Goal: Task Accomplishment & Management: Use online tool/utility

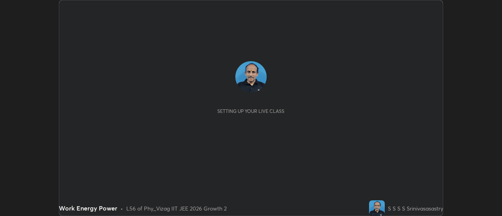
scroll to position [216, 502]
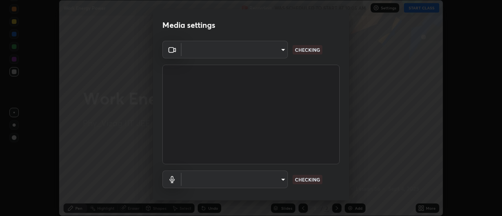
type input "c8d4d34ac1f352bb95d5f05a967dc34c6676a64432e358c7d9874fe1d0247c02"
type input "ce130775b7164724ad1ed5ad860966c1541d672b99243daa1c1c1b621aeed87d"
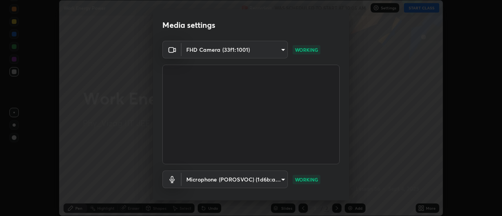
scroll to position [41, 0]
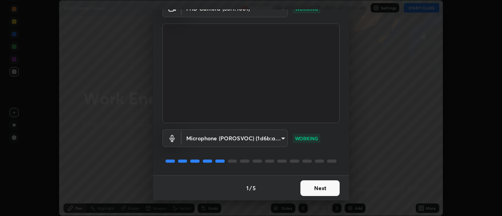
click at [322, 189] on button "Next" at bounding box center [320, 189] width 39 height 16
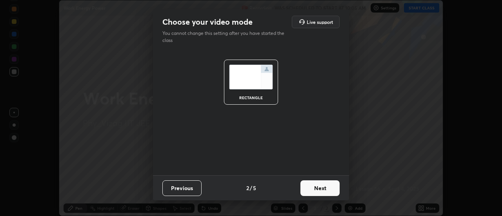
scroll to position [0, 0]
click at [323, 188] on button "Next" at bounding box center [320, 189] width 39 height 16
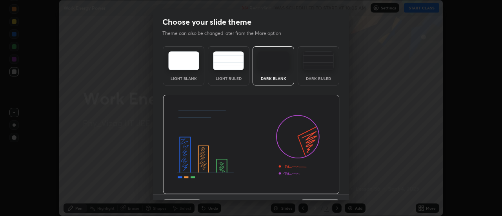
scroll to position [19, 0]
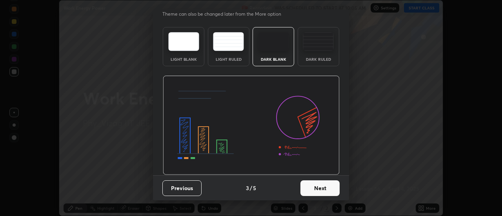
click at [320, 191] on button "Next" at bounding box center [320, 189] width 39 height 16
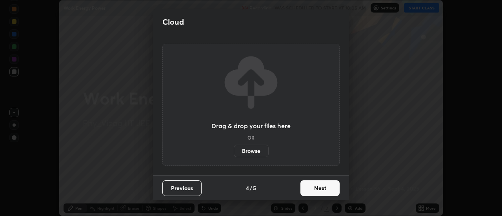
click at [321, 188] on button "Next" at bounding box center [320, 189] width 39 height 16
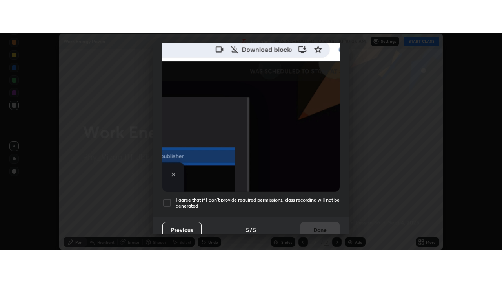
scroll to position [201, 0]
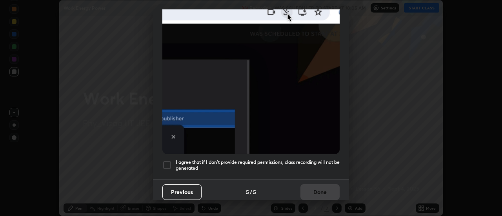
click at [171, 163] on div at bounding box center [166, 164] width 9 height 9
click at [323, 192] on button "Done" at bounding box center [320, 192] width 39 height 16
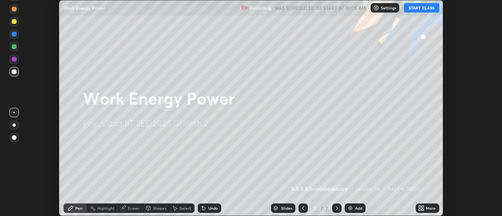
click at [426, 12] on button "START CLASS" at bounding box center [421, 7] width 35 height 9
click at [423, 208] on icon at bounding box center [421, 208] width 6 height 6
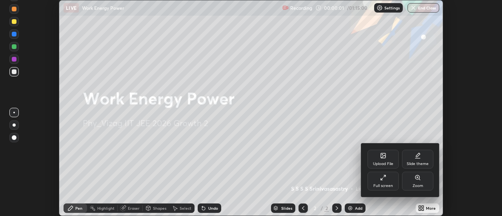
click at [386, 186] on div "Full screen" at bounding box center [384, 186] width 20 height 4
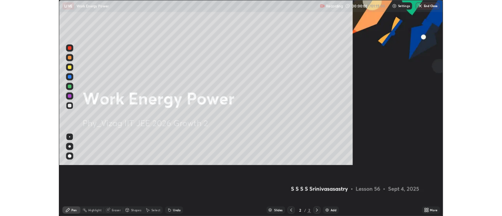
scroll to position [283, 502]
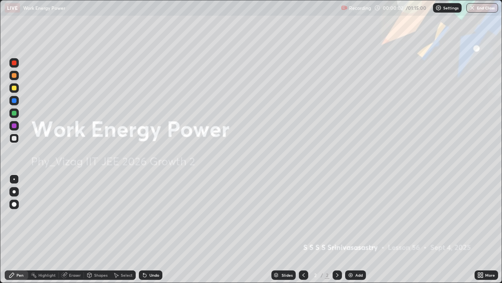
click at [481, 216] on icon at bounding box center [482, 273] width 2 height 2
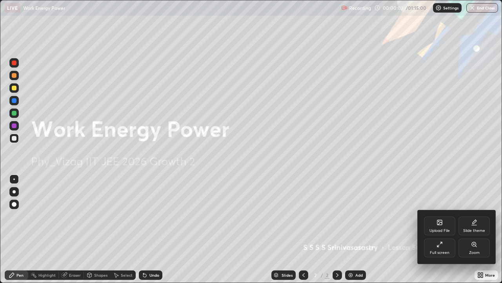
click at [474, 216] on div "Slide theme" at bounding box center [474, 230] width 22 height 4
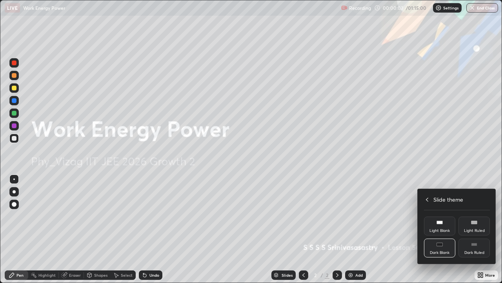
click at [474, 216] on div "Dark Ruled" at bounding box center [475, 252] width 20 height 4
click at [482, 216] on div at bounding box center [251, 141] width 502 height 283
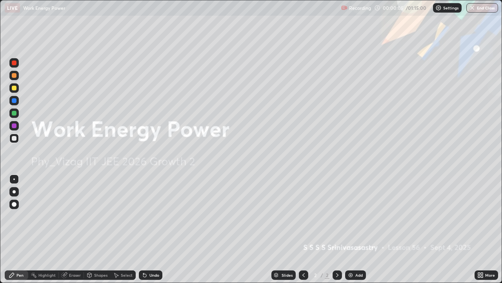
click at [357, 216] on div "Add" at bounding box center [359, 275] width 7 height 4
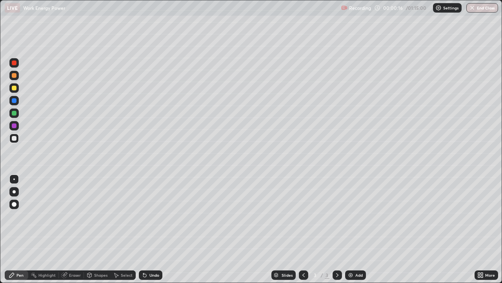
click at [98, 216] on div "Shapes" at bounding box center [100, 275] width 13 height 4
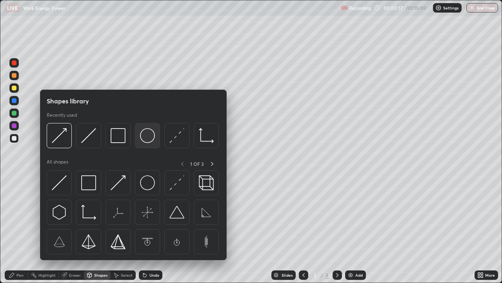
click at [149, 137] on img at bounding box center [147, 135] width 15 height 15
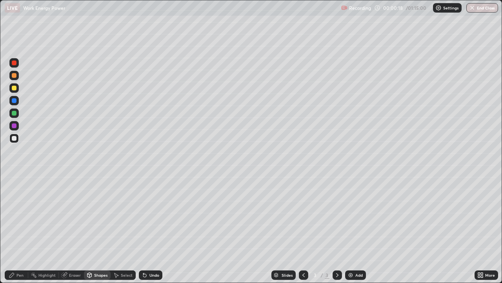
click at [18, 216] on div "Pen" at bounding box center [19, 275] width 7 height 4
click at [150, 216] on div "Undo" at bounding box center [155, 275] width 10 height 4
click at [98, 216] on div "Shapes" at bounding box center [100, 275] width 13 height 4
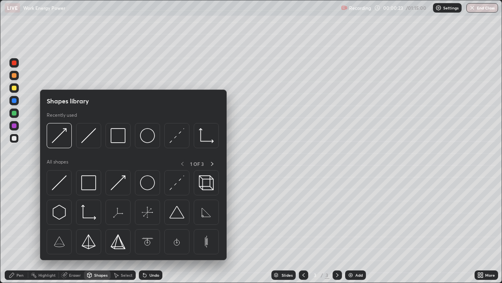
click at [22, 216] on div "Pen" at bounding box center [17, 274] width 24 height 9
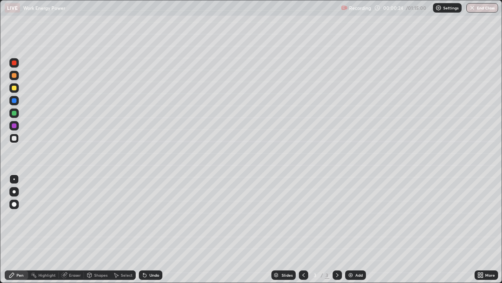
click at [15, 204] on div at bounding box center [14, 204] width 5 height 5
click at [101, 216] on div "Shapes" at bounding box center [100, 275] width 13 height 4
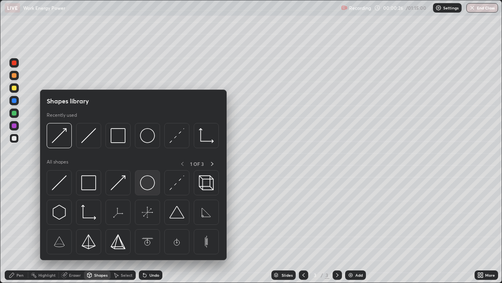
click at [149, 186] on img at bounding box center [147, 182] width 15 height 15
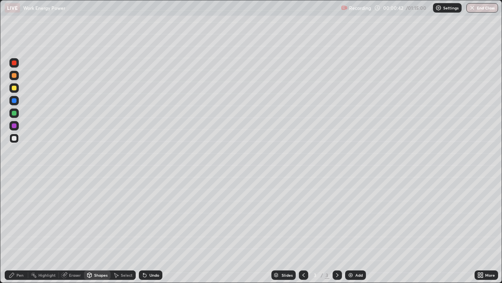
click at [148, 216] on div "Undo" at bounding box center [151, 274] width 24 height 9
click at [94, 216] on div "Shapes" at bounding box center [100, 275] width 13 height 4
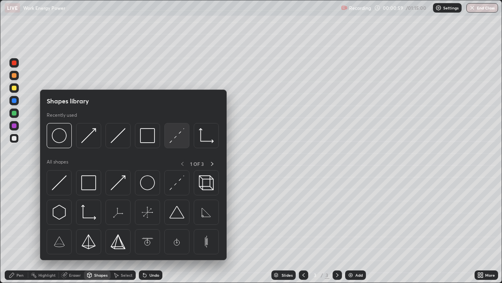
click at [177, 135] on img at bounding box center [177, 135] width 15 height 15
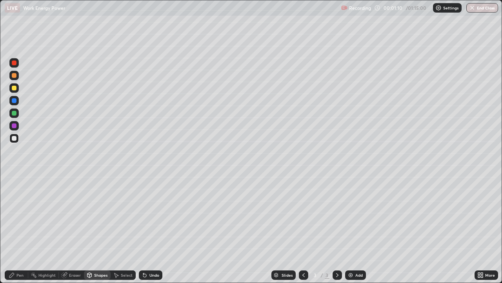
click at [98, 216] on div "Shapes" at bounding box center [100, 275] width 13 height 4
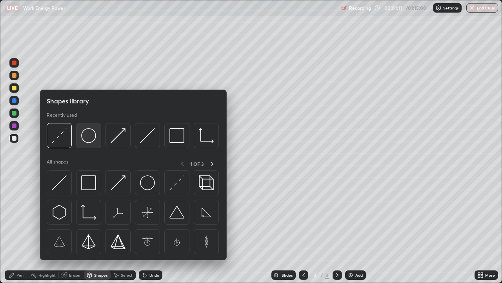
click at [91, 142] on img at bounding box center [88, 135] width 15 height 15
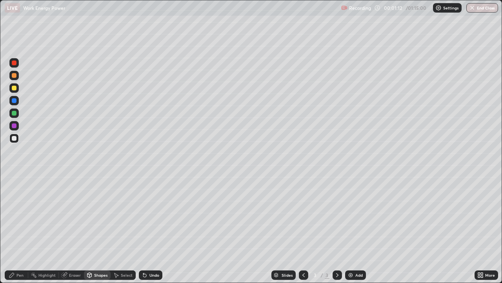
click at [15, 127] on div at bounding box center [14, 125] width 5 height 5
click at [95, 216] on div "Shapes" at bounding box center [97, 274] width 27 height 9
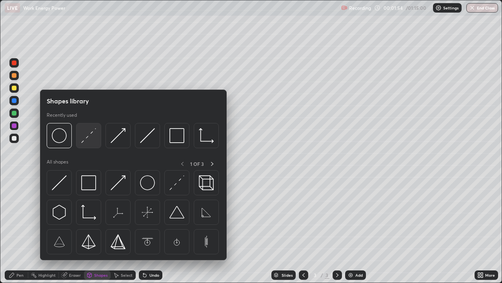
click at [90, 138] on img at bounding box center [88, 135] width 15 height 15
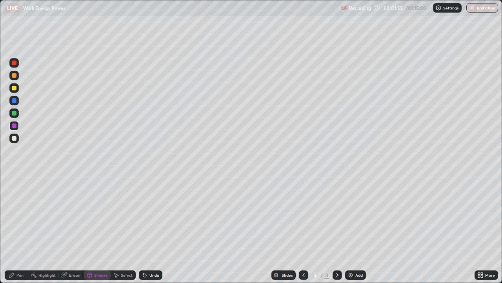
click at [17, 88] on div at bounding box center [13, 87] width 9 height 9
click at [95, 216] on div "Shapes" at bounding box center [100, 275] width 13 height 4
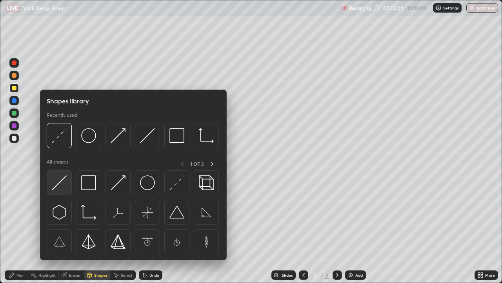
click at [62, 181] on img at bounding box center [59, 182] width 15 height 15
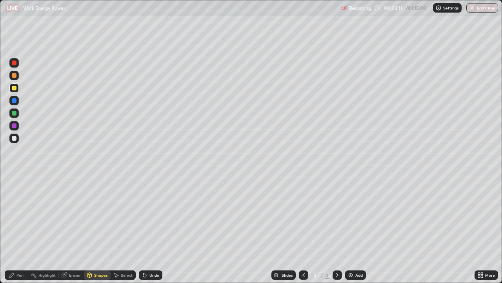
click at [98, 216] on div "Shapes" at bounding box center [100, 275] width 13 height 4
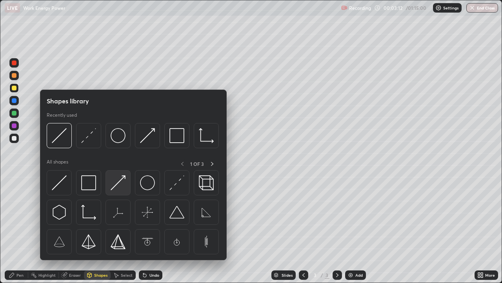
click at [120, 187] on img at bounding box center [118, 182] width 15 height 15
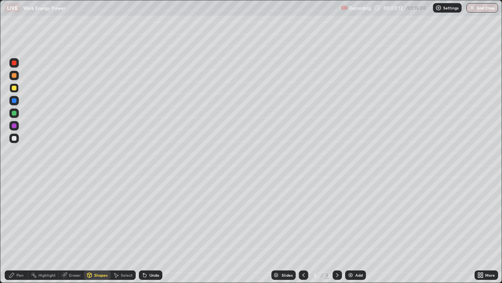
click at [15, 100] on div at bounding box center [14, 100] width 5 height 5
click at [19, 216] on div "Pen" at bounding box center [19, 275] width 7 height 4
click at [16, 126] on div at bounding box center [14, 125] width 5 height 5
click at [15, 92] on div at bounding box center [13, 87] width 9 height 9
click at [17, 141] on div at bounding box center [13, 137] width 9 height 9
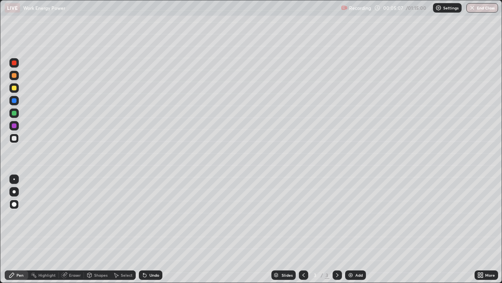
click at [16, 125] on div at bounding box center [14, 125] width 5 height 5
click at [97, 216] on div "Shapes" at bounding box center [100, 275] width 13 height 4
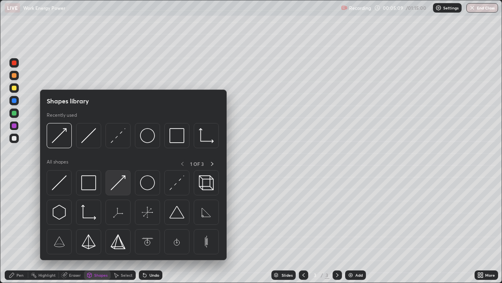
click at [116, 183] on img at bounding box center [118, 182] width 15 height 15
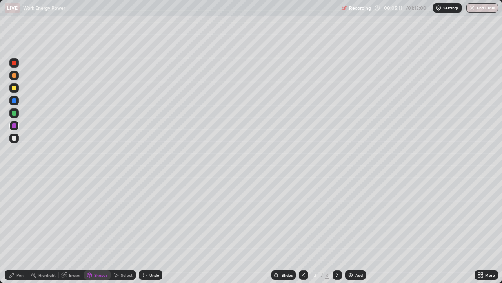
click at [24, 216] on div "Pen" at bounding box center [17, 274] width 24 height 9
click at [18, 139] on div at bounding box center [13, 137] width 9 height 9
click at [16, 127] on div at bounding box center [14, 125] width 5 height 5
click at [16, 115] on div at bounding box center [13, 112] width 9 height 9
click at [100, 216] on div "Shapes" at bounding box center [100, 275] width 13 height 4
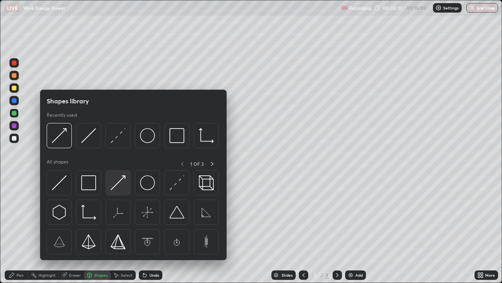
click at [119, 185] on img at bounding box center [118, 182] width 15 height 15
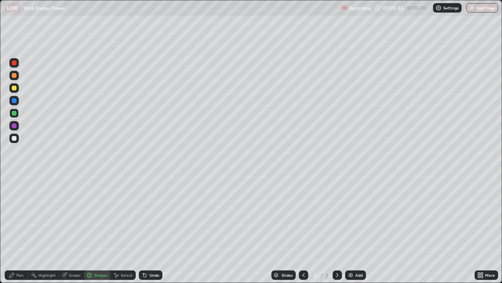
click at [21, 216] on div "Pen" at bounding box center [19, 275] width 7 height 4
click at [16, 89] on div at bounding box center [14, 88] width 5 height 5
click at [101, 216] on div "Shapes" at bounding box center [100, 275] width 13 height 4
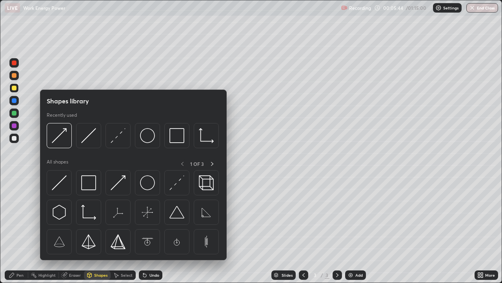
click at [102, 216] on div "Shapes" at bounding box center [100, 275] width 13 height 4
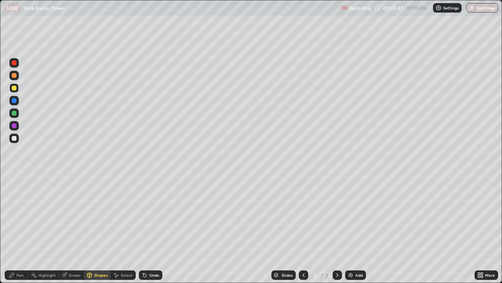
click at [22, 216] on div "Pen" at bounding box center [19, 275] width 7 height 4
click at [15, 138] on div at bounding box center [14, 138] width 5 height 5
click at [15, 75] on div at bounding box center [14, 75] width 5 height 5
click at [100, 216] on div "Shapes" at bounding box center [100, 275] width 13 height 4
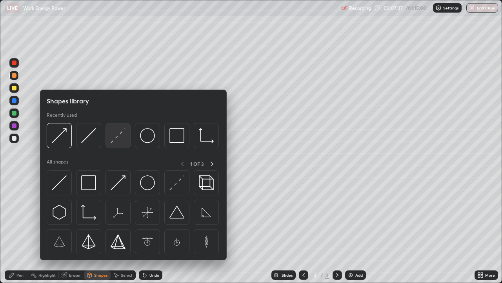
click at [117, 141] on img at bounding box center [118, 135] width 15 height 15
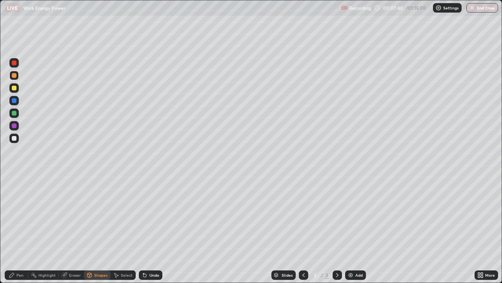
click at [22, 216] on div "Pen" at bounding box center [19, 275] width 7 height 4
click at [16, 139] on div at bounding box center [14, 138] width 5 height 5
click at [95, 216] on div "Shapes" at bounding box center [100, 275] width 13 height 4
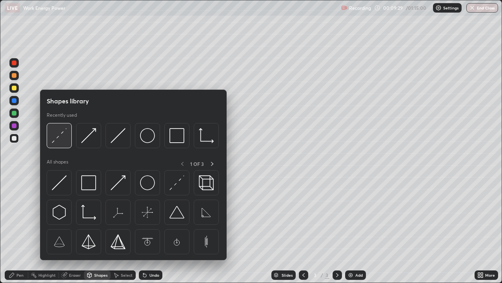
click at [60, 141] on img at bounding box center [59, 135] width 15 height 15
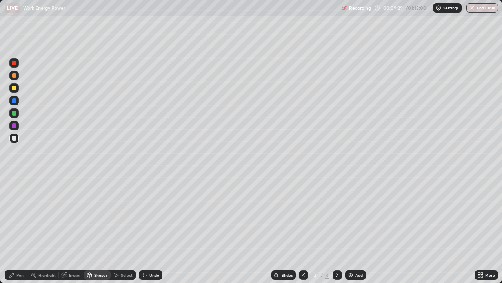
click at [16, 62] on div at bounding box center [14, 62] width 5 height 5
click at [20, 216] on div "Pen" at bounding box center [19, 275] width 7 height 4
click at [15, 136] on div at bounding box center [14, 138] width 5 height 5
click at [354, 216] on div "Add" at bounding box center [355, 274] width 21 height 9
click at [95, 216] on div "Shapes" at bounding box center [100, 275] width 13 height 4
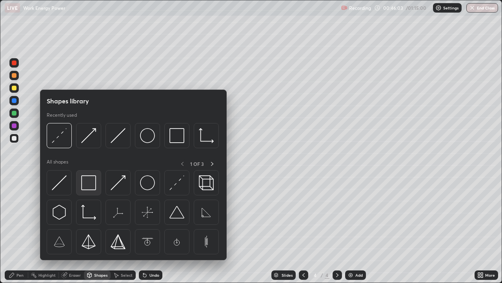
click at [95, 188] on img at bounding box center [88, 182] width 15 height 15
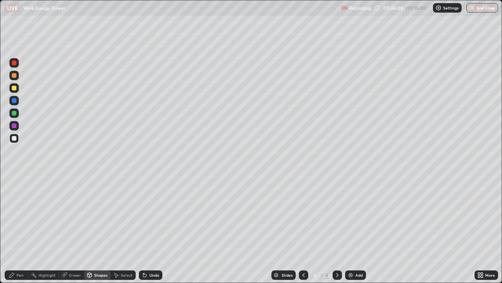
click at [95, 216] on div "Shapes" at bounding box center [100, 275] width 13 height 4
click at [150, 216] on div "Undo" at bounding box center [155, 275] width 10 height 4
click at [95, 216] on div "Shapes" at bounding box center [97, 274] width 27 height 9
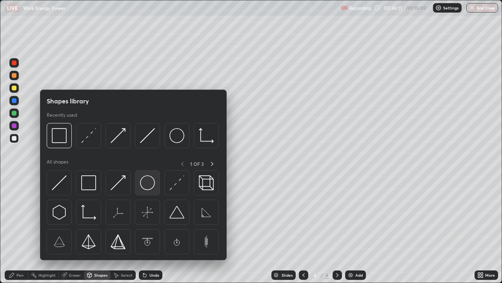
click at [150, 184] on img at bounding box center [147, 182] width 15 height 15
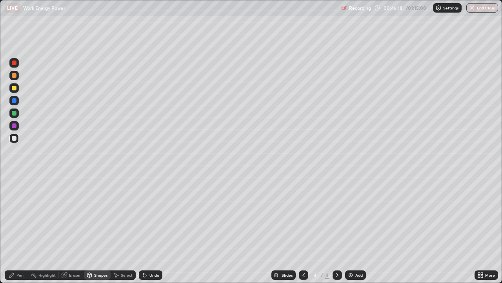
click at [95, 216] on div "Shapes" at bounding box center [100, 275] width 13 height 4
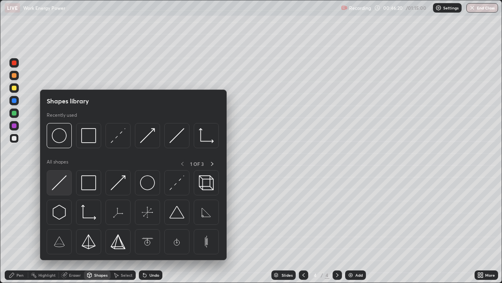
click at [63, 182] on img at bounding box center [59, 182] width 15 height 15
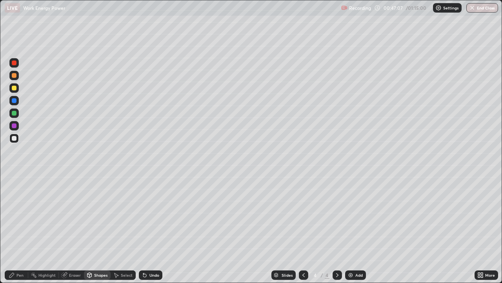
click at [15, 87] on div at bounding box center [14, 88] width 5 height 5
click at [21, 216] on div "Pen" at bounding box center [19, 275] width 7 height 4
click at [14, 126] on div at bounding box center [14, 125] width 5 height 5
click at [147, 216] on div "Undo" at bounding box center [151, 274] width 24 height 9
click at [99, 216] on div "Shapes" at bounding box center [100, 275] width 13 height 4
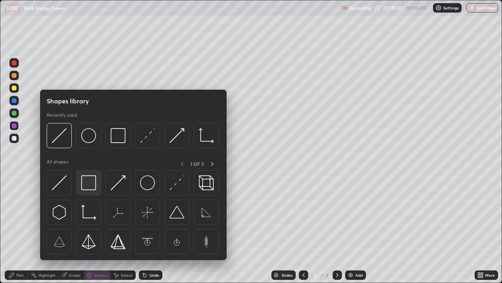
click at [96, 188] on img at bounding box center [88, 182] width 15 height 15
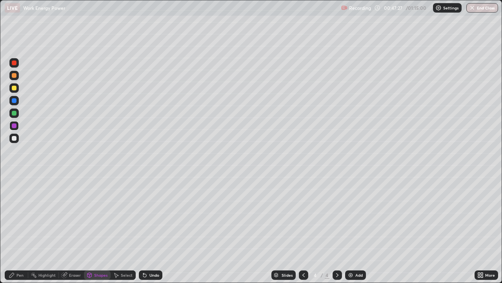
click at [21, 216] on div "Pen" at bounding box center [19, 275] width 7 height 4
click at [98, 216] on div "Shapes" at bounding box center [100, 275] width 13 height 4
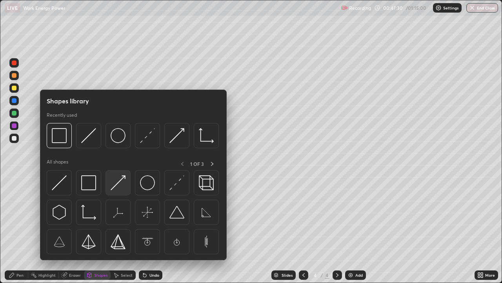
click at [121, 187] on img at bounding box center [118, 182] width 15 height 15
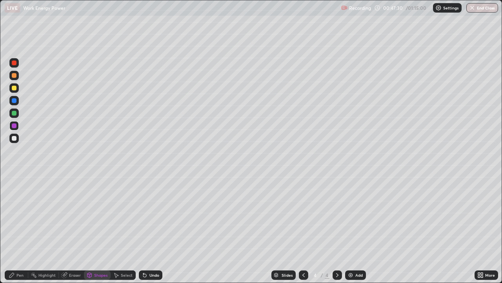
click at [15, 99] on div at bounding box center [14, 100] width 5 height 5
click at [18, 216] on div "Pen" at bounding box center [19, 275] width 7 height 4
click at [16, 125] on div at bounding box center [14, 125] width 5 height 5
click at [16, 88] on div at bounding box center [14, 88] width 5 height 5
click at [15, 136] on div at bounding box center [14, 138] width 5 height 5
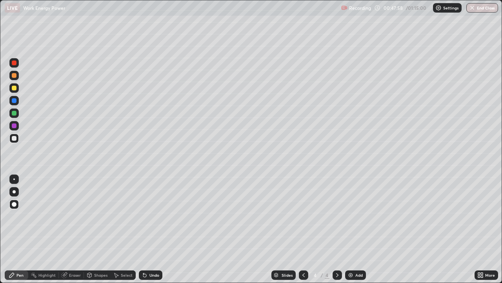
click at [98, 216] on div "Shapes" at bounding box center [100, 275] width 13 height 4
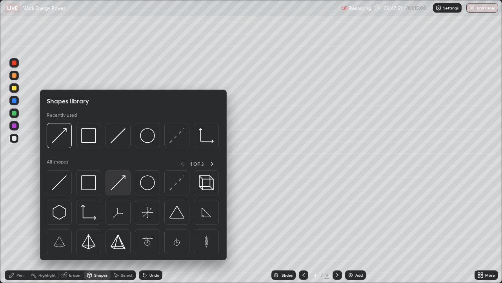
click at [121, 187] on img at bounding box center [118, 182] width 15 height 15
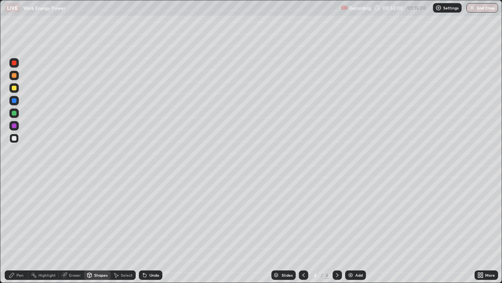
click at [21, 216] on div "Pen" at bounding box center [19, 275] width 7 height 4
click at [97, 216] on div "Shapes" at bounding box center [100, 275] width 13 height 4
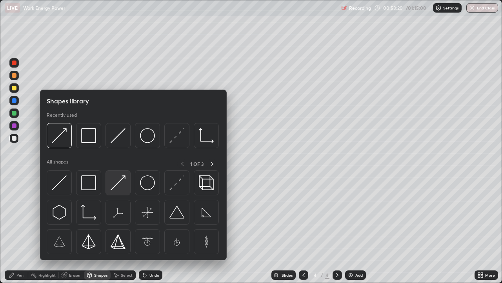
click at [115, 188] on img at bounding box center [118, 182] width 15 height 15
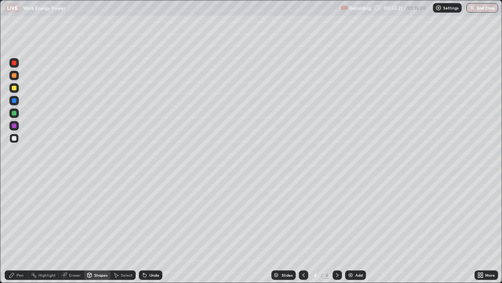
click at [17, 126] on div at bounding box center [13, 125] width 9 height 9
click at [16, 89] on div at bounding box center [13, 87] width 9 height 9
click at [100, 216] on div "Shapes" at bounding box center [100, 275] width 13 height 4
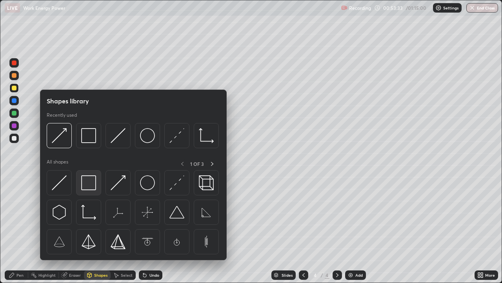
click at [96, 189] on div at bounding box center [88, 182] width 25 height 25
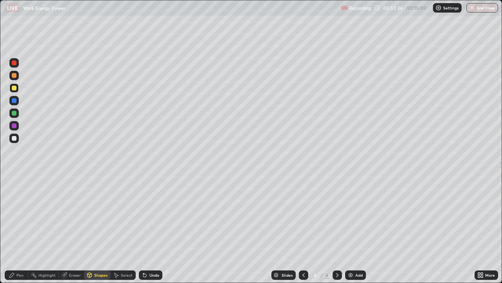
click at [23, 216] on div "Pen" at bounding box center [19, 275] width 7 height 4
click at [15, 124] on div at bounding box center [14, 125] width 5 height 5
click at [17, 102] on div at bounding box center [13, 100] width 9 height 9
click at [98, 216] on div "Shapes" at bounding box center [100, 275] width 13 height 4
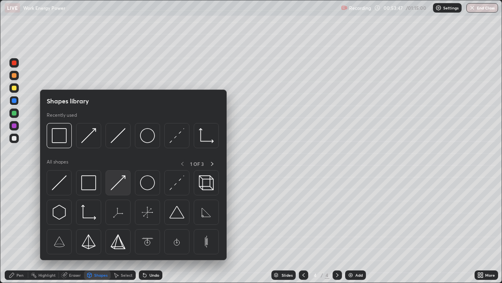
click at [125, 186] on img at bounding box center [118, 182] width 15 height 15
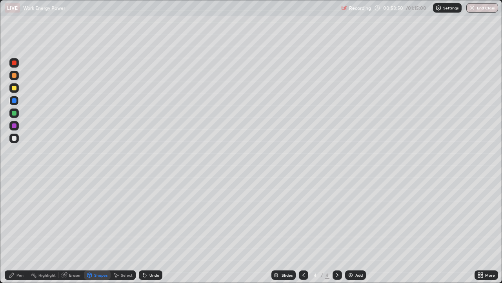
click at [22, 216] on div "Pen" at bounding box center [19, 275] width 7 height 4
click at [16, 76] on div at bounding box center [14, 75] width 5 height 5
click at [101, 216] on div "Shapes" at bounding box center [100, 275] width 13 height 4
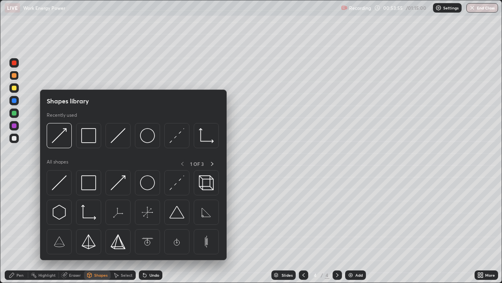
click at [100, 216] on div "Shapes" at bounding box center [100, 275] width 13 height 4
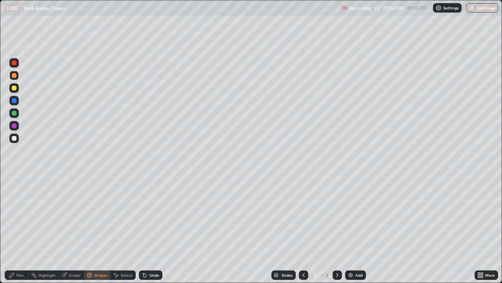
click at [20, 216] on div "Pen" at bounding box center [19, 275] width 7 height 4
click at [17, 138] on div at bounding box center [13, 137] width 9 height 9
click at [15, 137] on div at bounding box center [14, 138] width 5 height 5
click at [153, 216] on div "Undo" at bounding box center [155, 275] width 10 height 4
click at [151, 216] on div "Undo" at bounding box center [155, 275] width 10 height 4
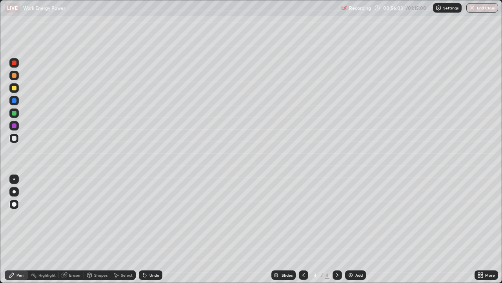
click at [155, 216] on div "Undo" at bounding box center [155, 275] width 10 height 4
click at [97, 216] on div "Shapes" at bounding box center [100, 275] width 13 height 4
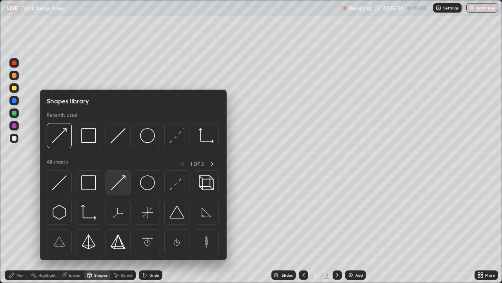
click at [117, 188] on img at bounding box center [118, 182] width 15 height 15
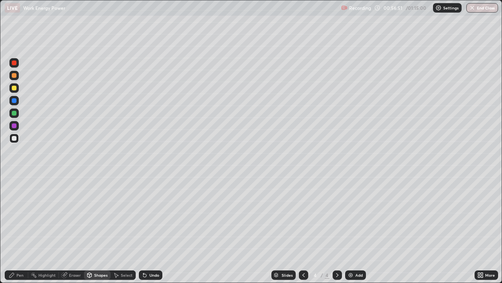
click at [15, 75] on div at bounding box center [14, 75] width 5 height 5
click at [16, 124] on div at bounding box center [14, 125] width 5 height 5
click at [95, 216] on div "Shapes" at bounding box center [100, 275] width 13 height 4
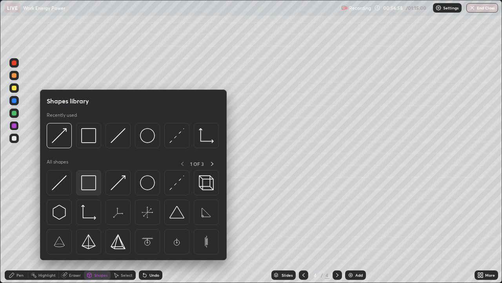
click at [96, 186] on img at bounding box center [88, 182] width 15 height 15
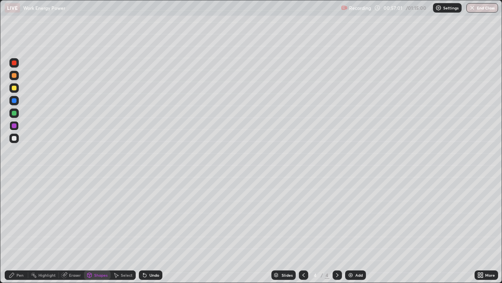
click at [19, 216] on div "Pen" at bounding box center [19, 275] width 7 height 4
click at [15, 75] on div at bounding box center [14, 75] width 5 height 5
click at [353, 216] on img at bounding box center [351, 275] width 6 height 6
click at [15, 138] on div at bounding box center [14, 138] width 5 height 5
click at [157, 216] on div "Undo" at bounding box center [155, 275] width 10 height 4
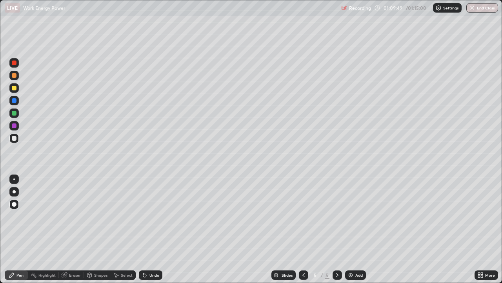
click at [102, 216] on div "Shapes" at bounding box center [100, 275] width 13 height 4
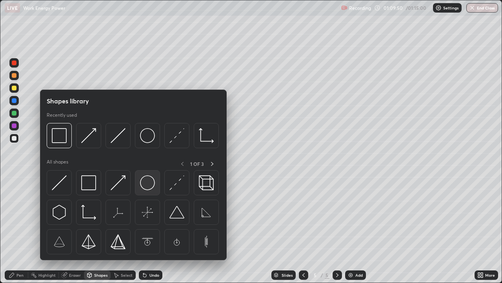
click at [150, 187] on img at bounding box center [147, 182] width 15 height 15
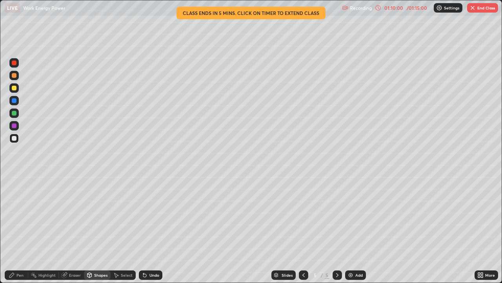
click at [76, 216] on div "Eraser" at bounding box center [75, 275] width 12 height 4
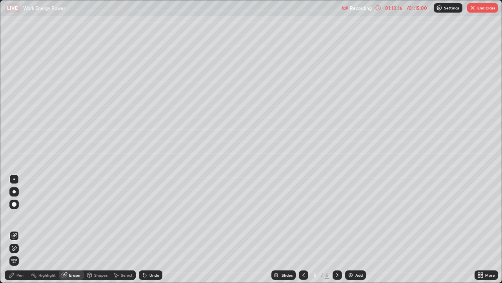
click at [101, 216] on div "Shapes" at bounding box center [100, 275] width 13 height 4
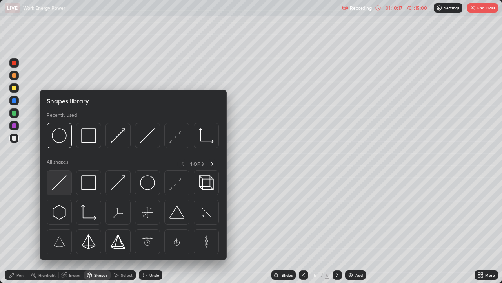
click at [61, 183] on img at bounding box center [59, 182] width 15 height 15
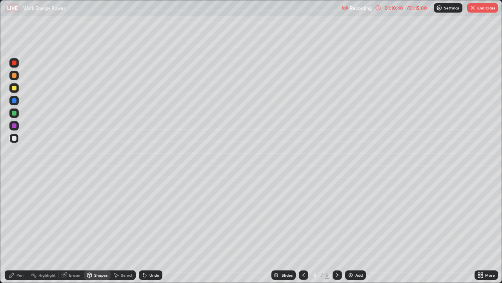
click at [97, 216] on div "Shapes" at bounding box center [100, 275] width 13 height 4
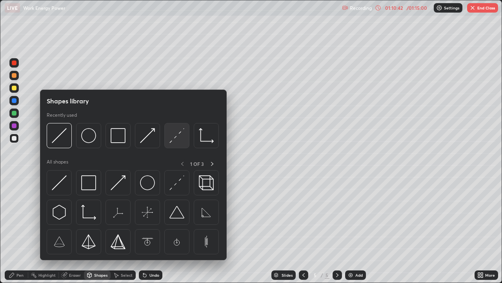
click at [174, 142] on img at bounding box center [177, 135] width 15 height 15
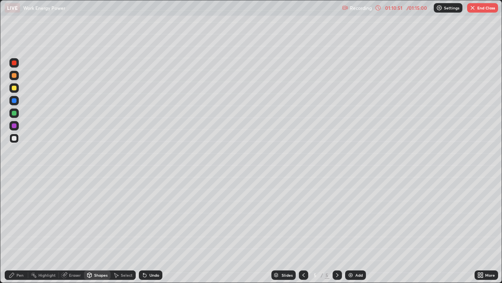
click at [22, 216] on div "Pen" at bounding box center [17, 274] width 24 height 9
click at [104, 216] on div "Shapes" at bounding box center [97, 274] width 27 height 9
click at [22, 216] on div "Pen" at bounding box center [19, 275] width 7 height 4
click at [100, 216] on div "Shapes" at bounding box center [100, 275] width 13 height 4
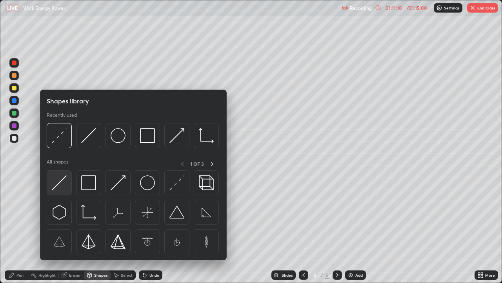
click at [69, 184] on div at bounding box center [59, 182] width 25 height 25
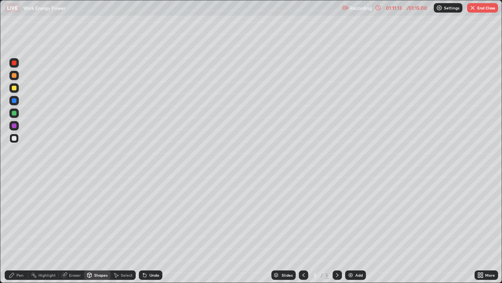
click at [16, 87] on div at bounding box center [14, 88] width 5 height 5
click at [22, 216] on div "Pen" at bounding box center [19, 275] width 7 height 4
click at [103, 216] on div "Shapes" at bounding box center [100, 275] width 13 height 4
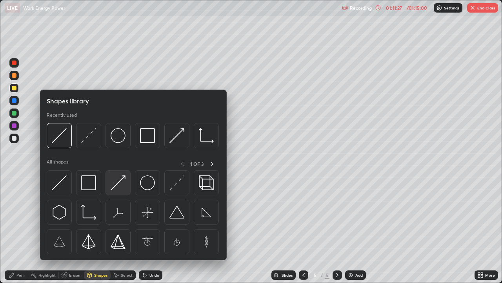
click at [120, 188] on img at bounding box center [118, 182] width 15 height 15
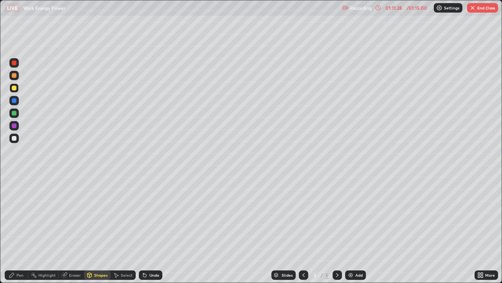
click at [15, 103] on div at bounding box center [13, 100] width 9 height 9
click at [22, 216] on div "Pen" at bounding box center [19, 275] width 7 height 4
click at [103, 216] on div "Shapes" at bounding box center [100, 275] width 13 height 4
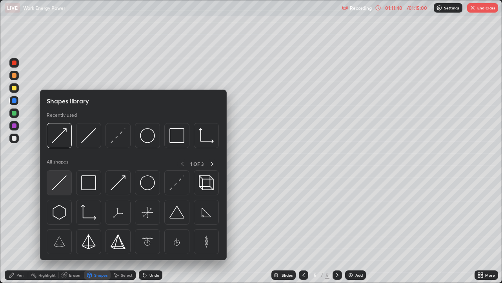
click at [63, 185] on img at bounding box center [59, 182] width 15 height 15
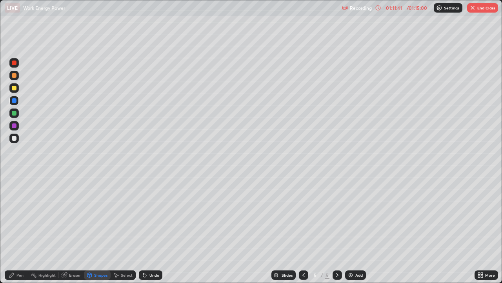
click at [17, 141] on div at bounding box center [13, 137] width 9 height 9
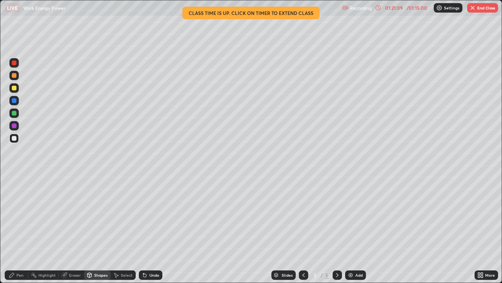
click at [485, 10] on button "End Class" at bounding box center [482, 7] width 31 height 9
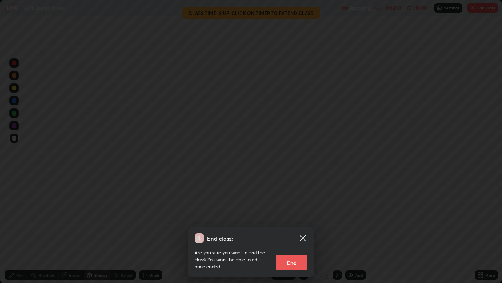
click at [297, 216] on button "End" at bounding box center [291, 262] width 31 height 16
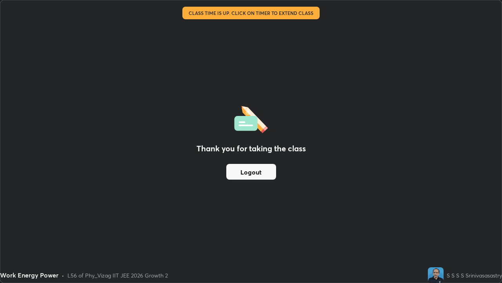
click at [264, 174] on button "Logout" at bounding box center [251, 172] width 50 height 16
click at [263, 174] on button "Logout" at bounding box center [251, 172] width 50 height 16
click at [267, 170] on button "Logout" at bounding box center [251, 172] width 50 height 16
click at [422, 216] on div "Thank you for taking the class Logout" at bounding box center [251, 141] width 502 height 282
click at [341, 216] on div "Work Energy Power • L56 of Phy_Vizag IIT JEE 2026 Growth 2" at bounding box center [212, 275] width 425 height 16
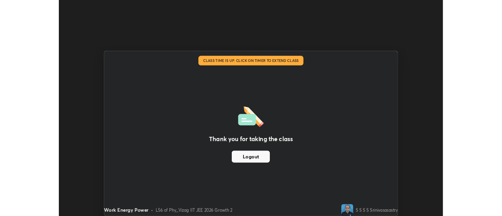
scroll to position [39025, 38739]
